Goal: Complete application form

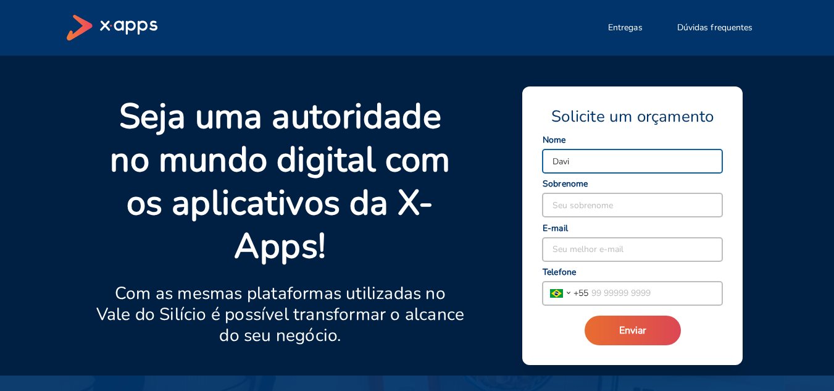
type input "Davi"
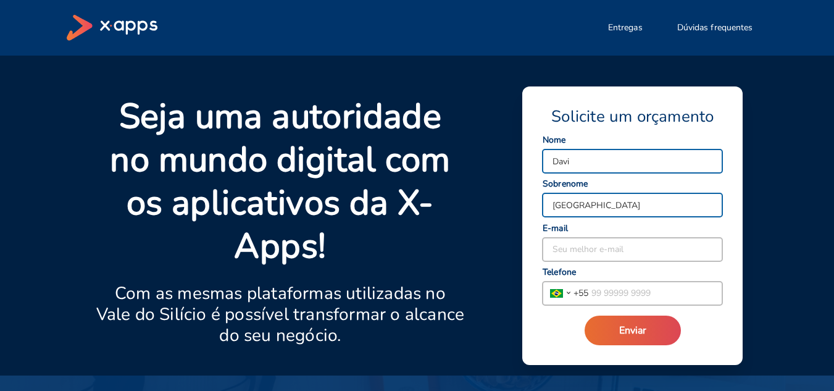
type input "Lima"
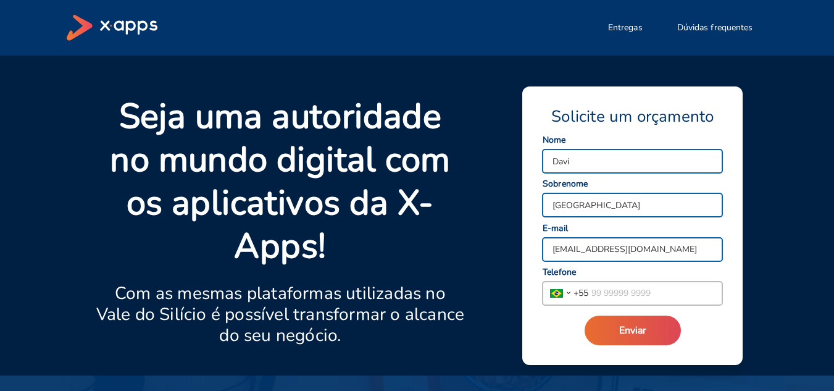
type input "dsldavi@hotmail.com"
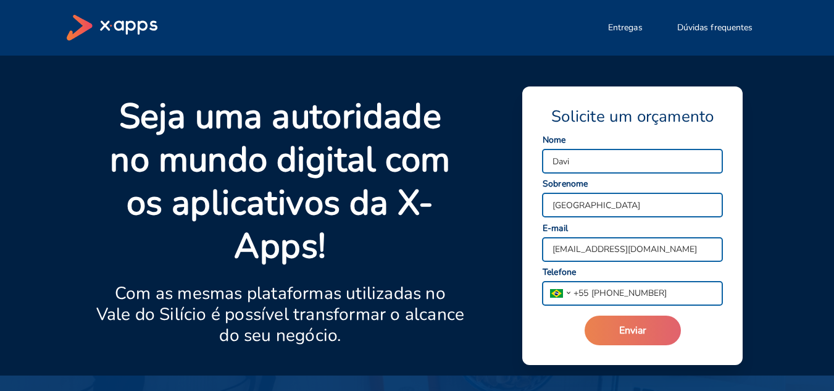
type input "(11) 94009-4350"
click at [631, 341] on button "Enviar" at bounding box center [632, 330] width 96 height 30
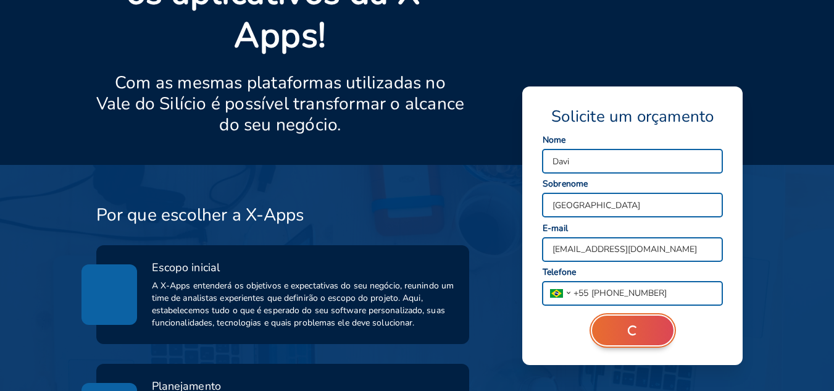
scroll to position [309, 0]
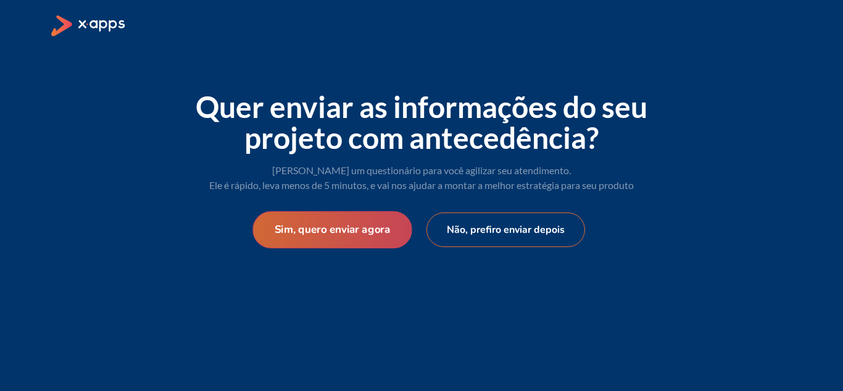
click at [317, 226] on button "Sim, quero enviar agora" at bounding box center [331, 229] width 159 height 37
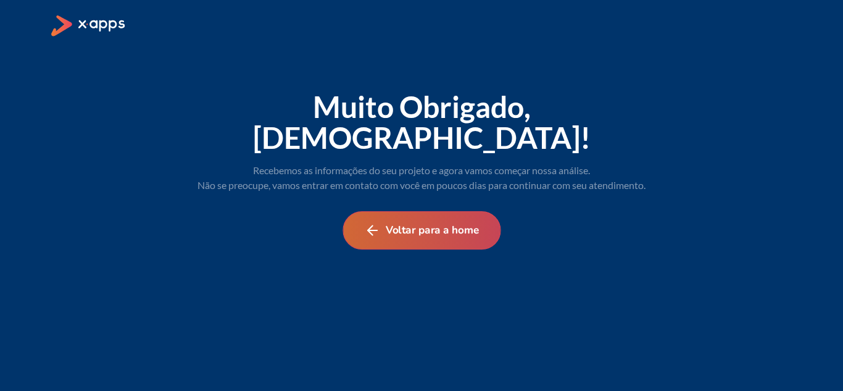
click at [433, 211] on button "Voltar para a home" at bounding box center [421, 230] width 158 height 38
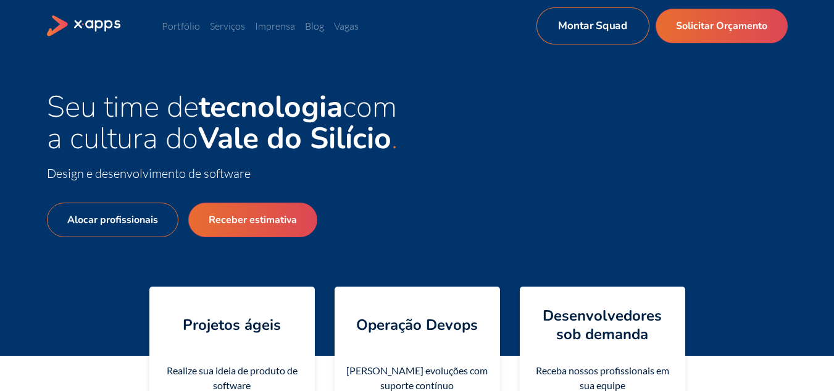
click at [596, 27] on link "Montar Squad" at bounding box center [592, 25] width 113 height 37
